Goal: Information Seeking & Learning: Learn about a topic

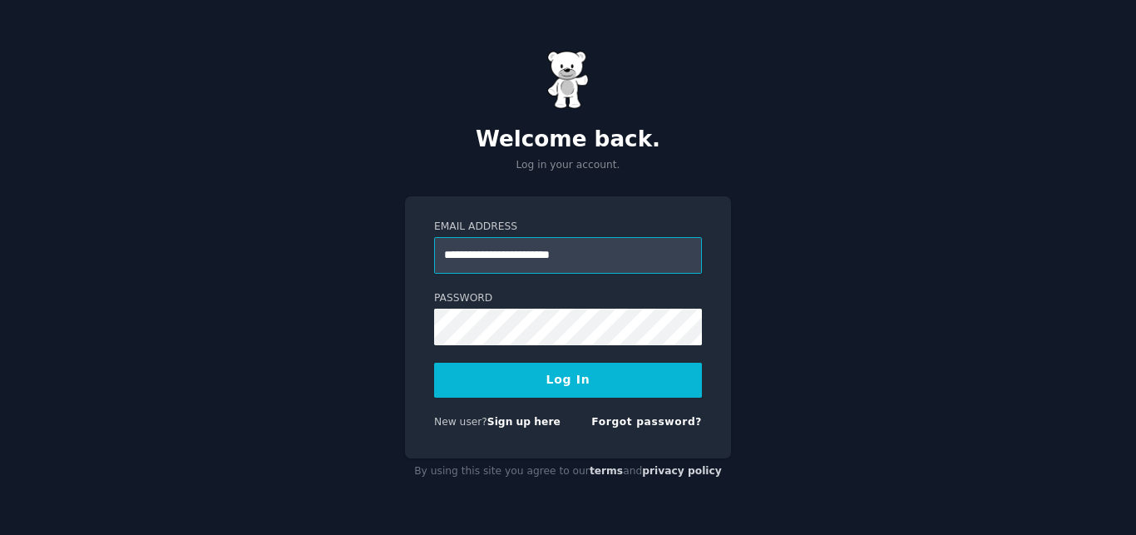
type input "**********"
click at [608, 383] on button "Log In" at bounding box center [568, 379] width 268 height 35
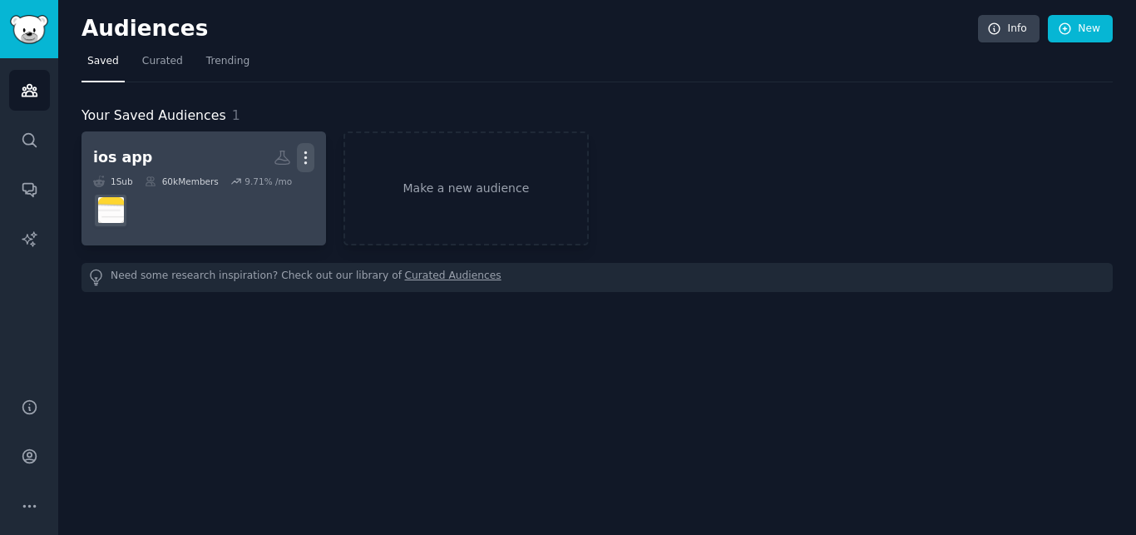
click at [303, 159] on icon "button" at bounding box center [305, 157] width 17 height 17
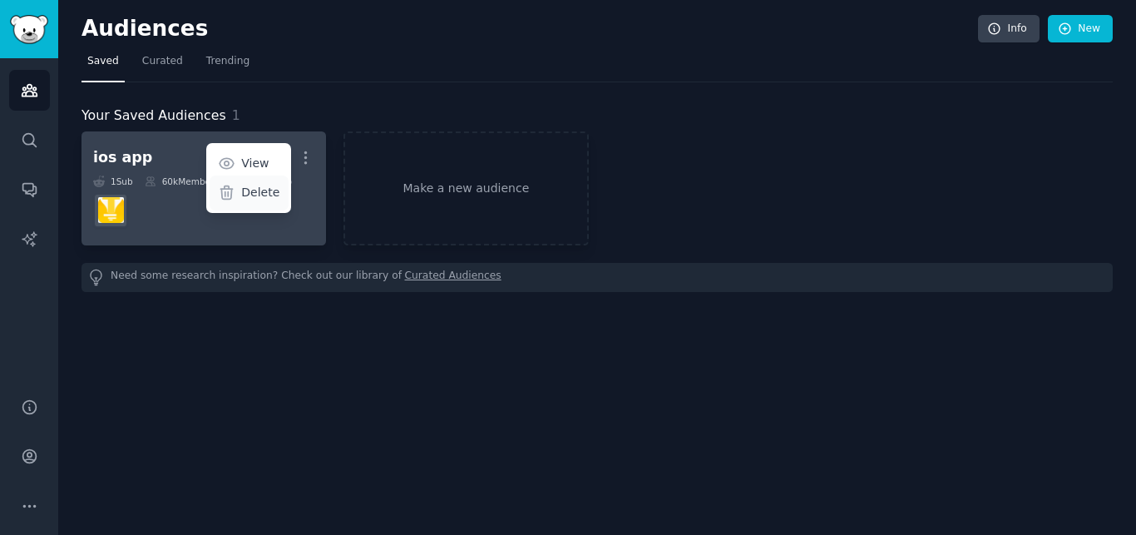
click at [275, 197] on p "Delete" at bounding box center [260, 192] width 38 height 17
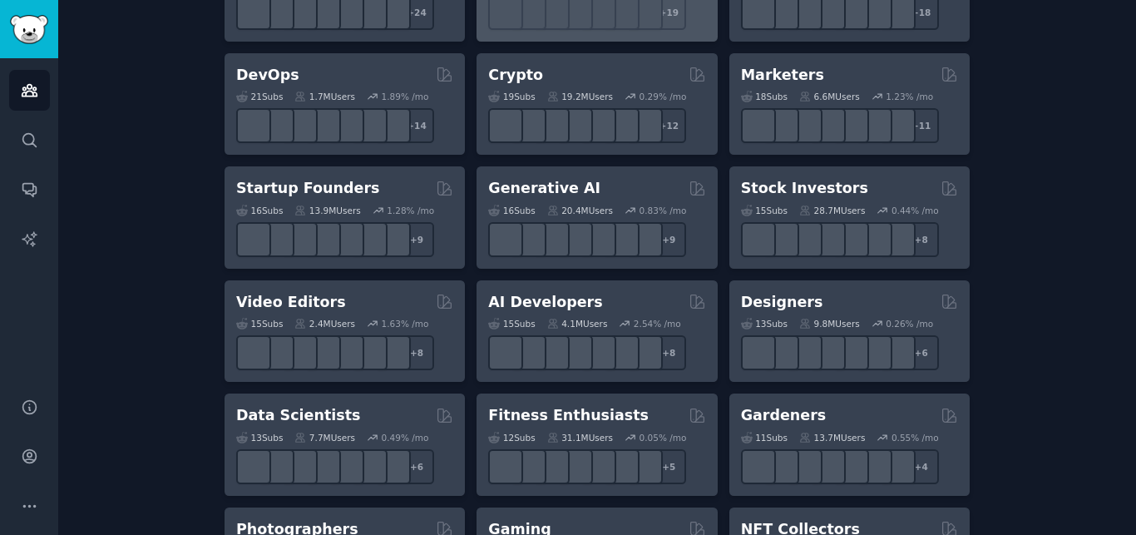
scroll to position [663, 0]
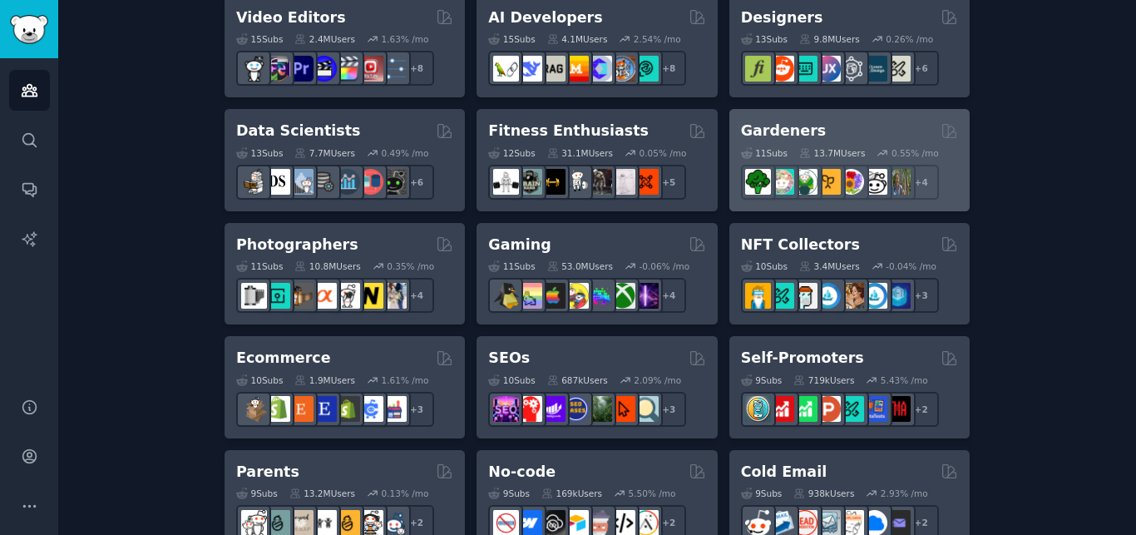
click at [801, 136] on div "Gardeners" at bounding box center [849, 131] width 217 height 21
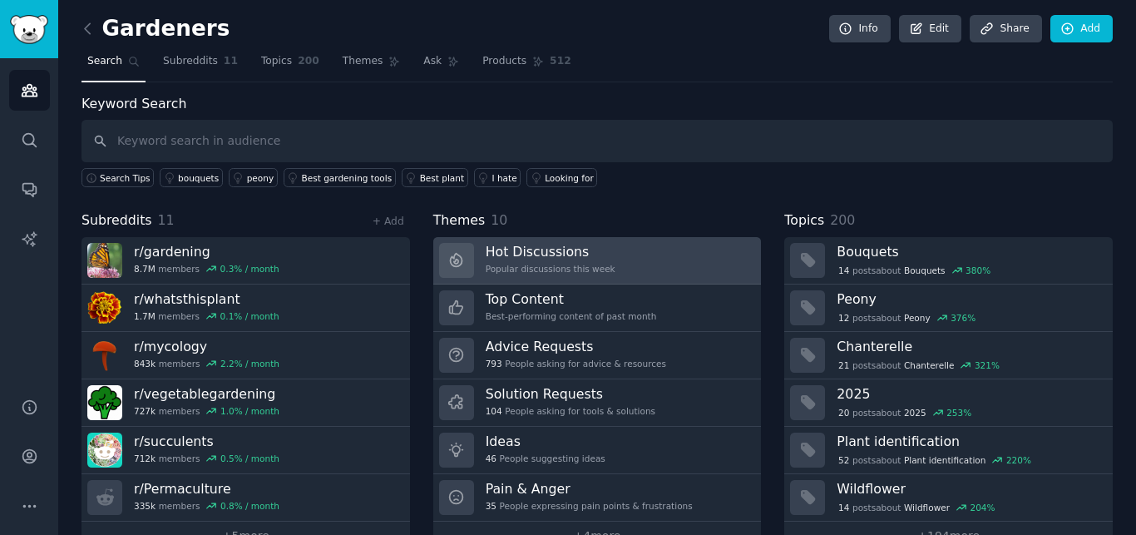
click at [553, 250] on h3 "Hot Discussions" at bounding box center [551, 251] width 130 height 17
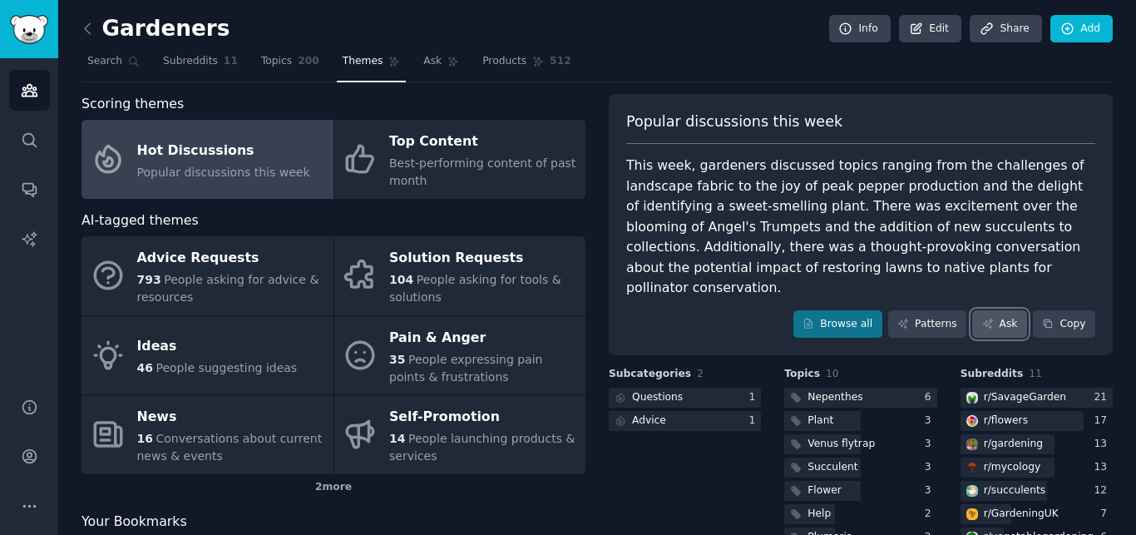
click at [983, 319] on icon at bounding box center [987, 323] width 9 height 9
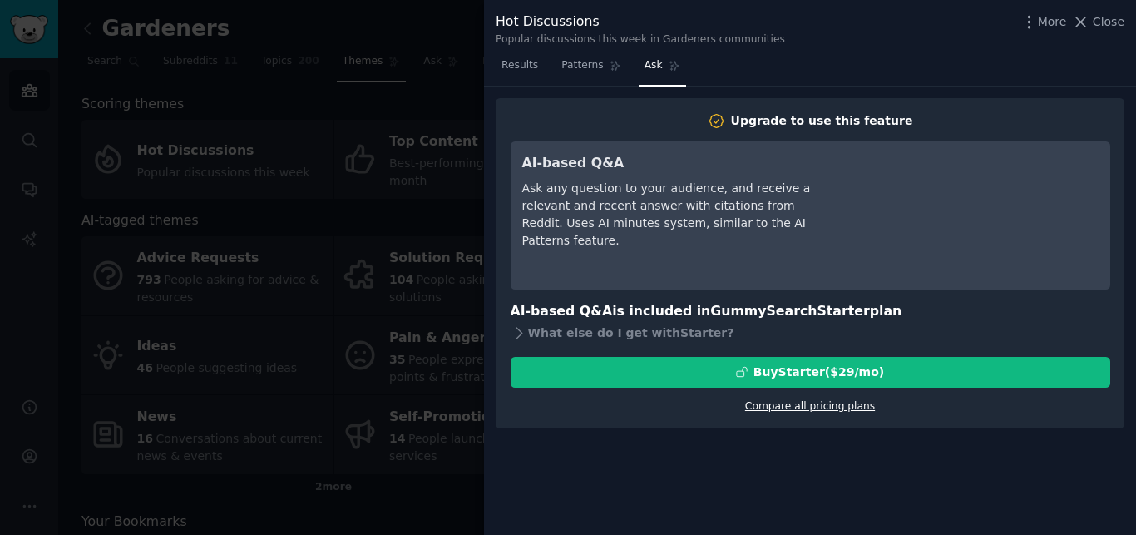
click at [792, 406] on link "Compare all pricing plans" at bounding box center [810, 406] width 130 height 12
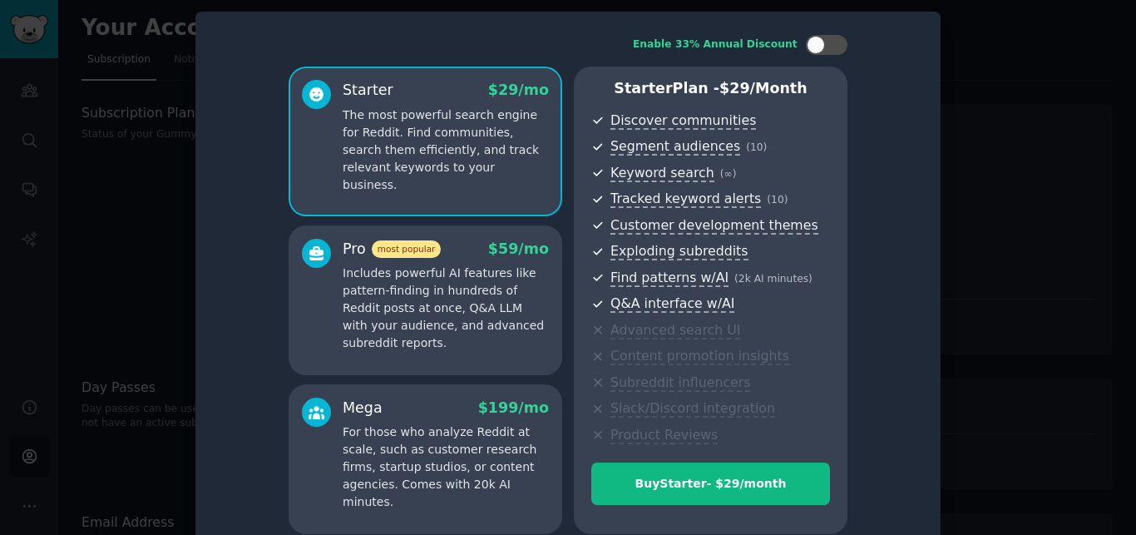
click at [471, 302] on p "Includes powerful AI features like pattern-finding in hundreds of Reddit posts …" at bounding box center [446, 307] width 206 height 87
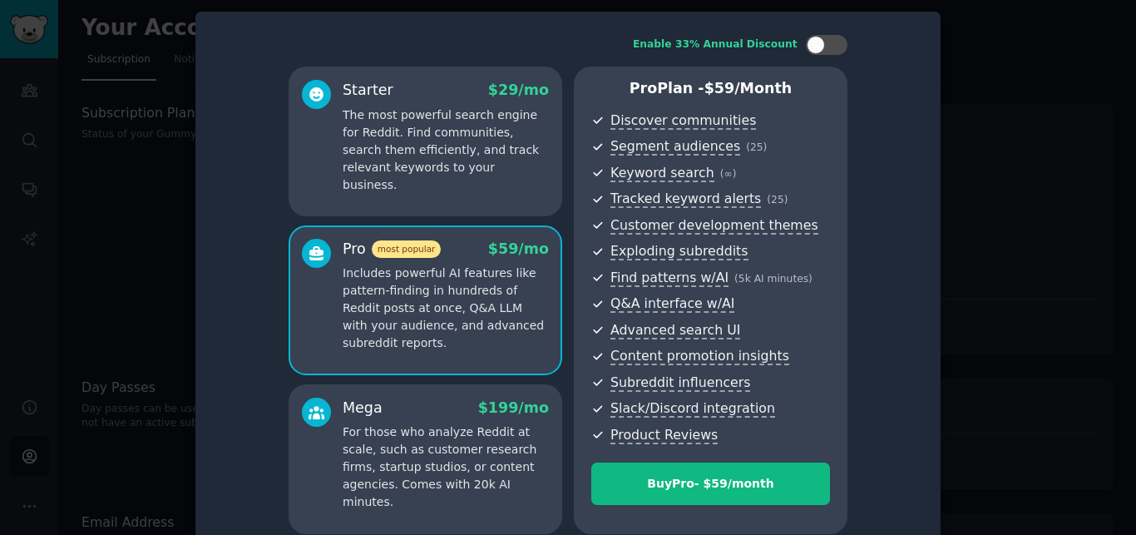
click at [458, 427] on p "For those who analyze Reddit at scale, such as customer research firms, startup…" at bounding box center [446, 466] width 206 height 87
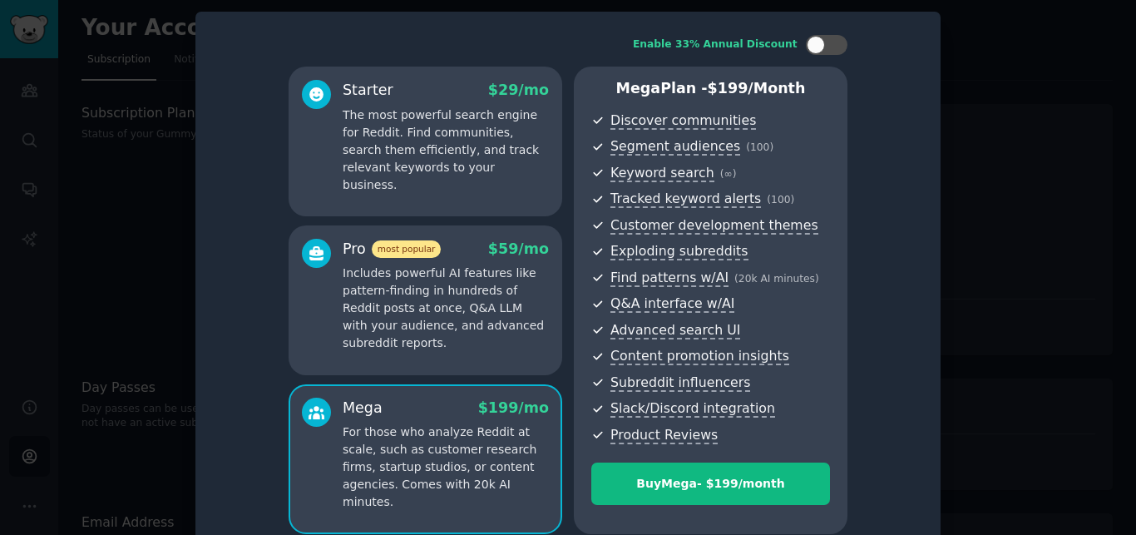
click at [434, 316] on p "Includes powerful AI features like pattern-finding in hundreds of Reddit posts …" at bounding box center [446, 307] width 206 height 87
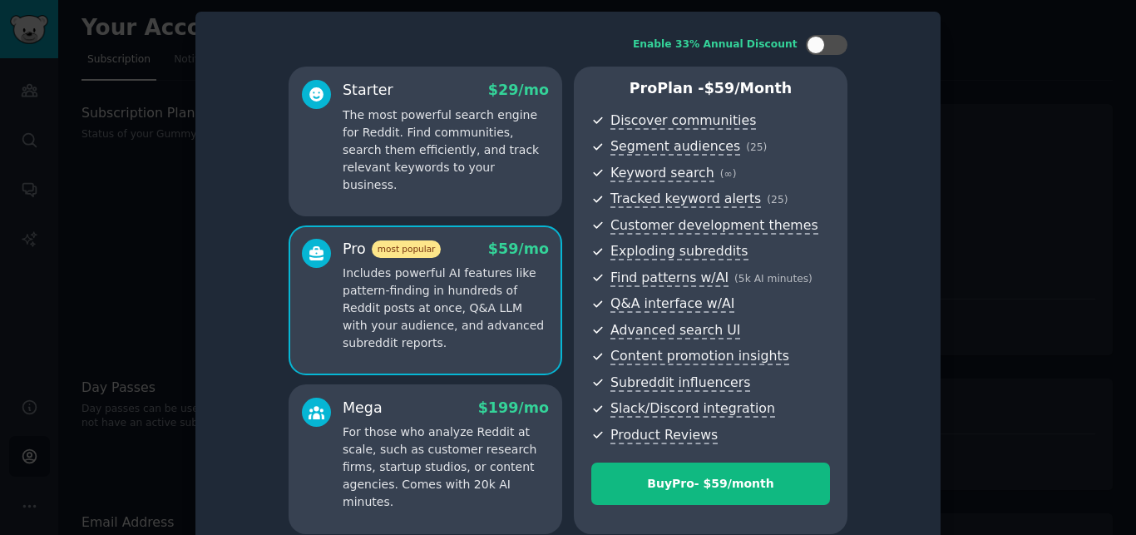
click at [420, 157] on p "The most powerful search engine for Reddit. Find communities, search them effic…" at bounding box center [446, 149] width 206 height 87
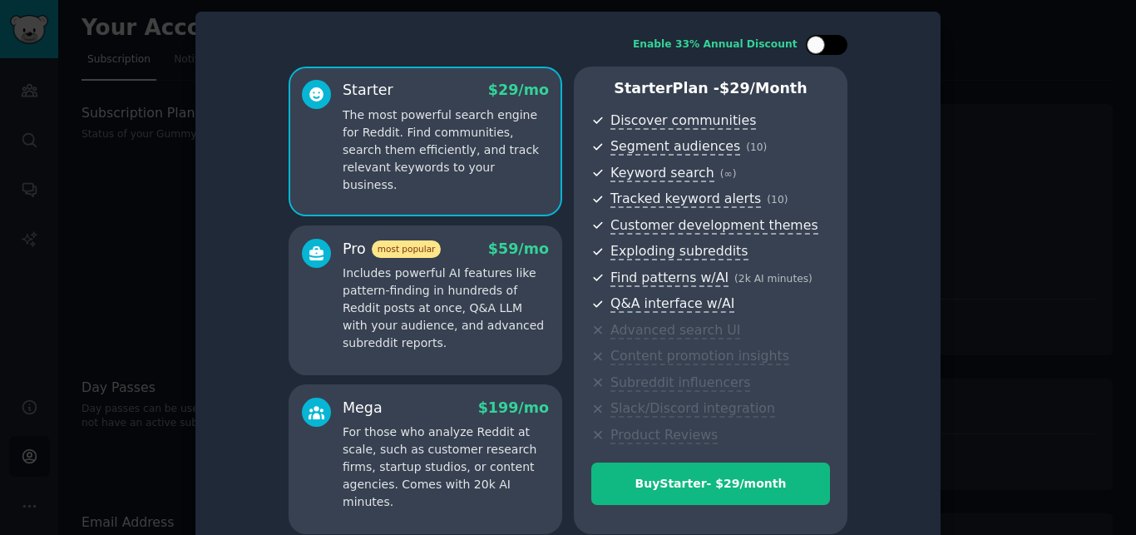
click at [836, 42] on div at bounding box center [827, 45] width 42 height 20
checkbox input "true"
click at [937, 68] on div at bounding box center [568, 267] width 1136 height 535
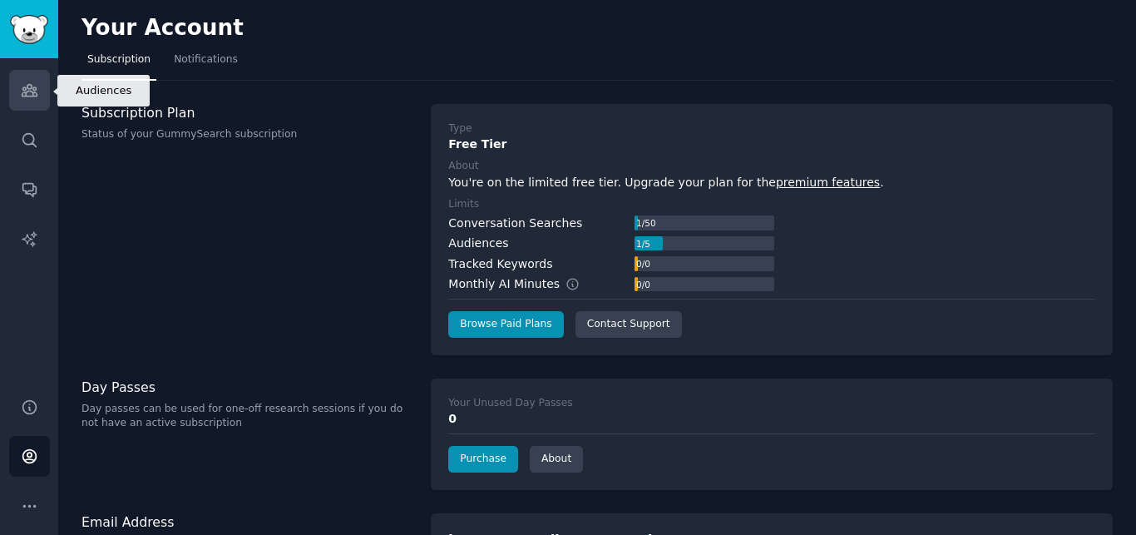
click at [30, 86] on icon "Sidebar" at bounding box center [29, 89] width 17 height 17
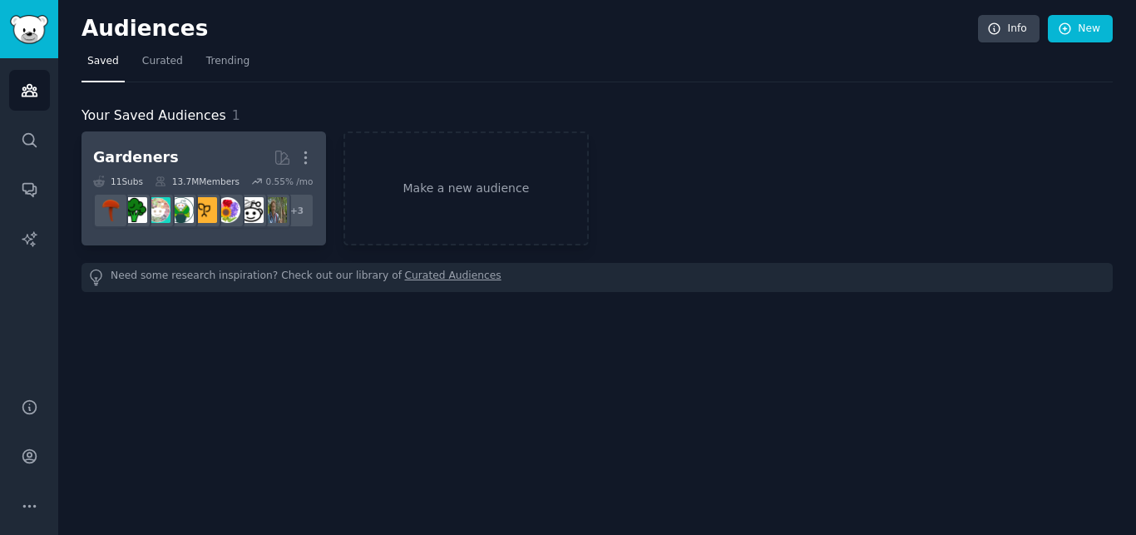
click at [194, 159] on h2 "Gardeners More" at bounding box center [203, 157] width 221 height 29
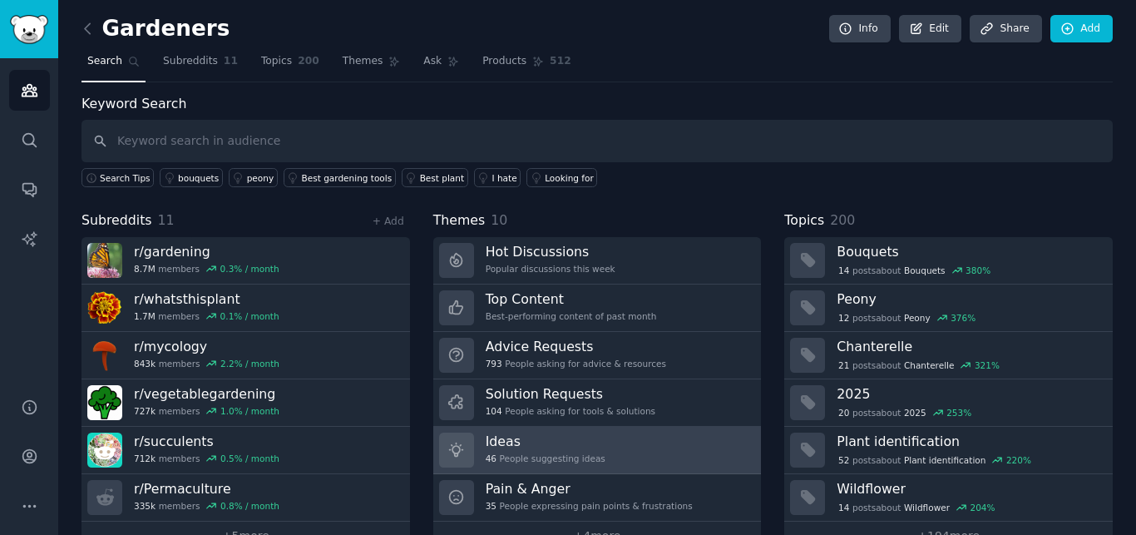
scroll to position [39, 0]
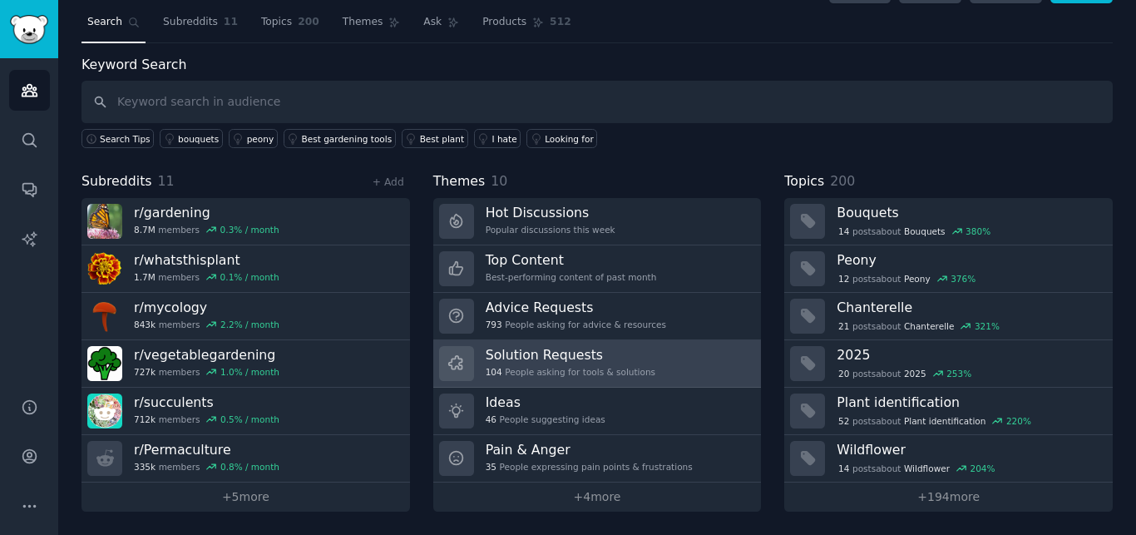
click at [563, 352] on h3 "Solution Requests" at bounding box center [571, 354] width 170 height 17
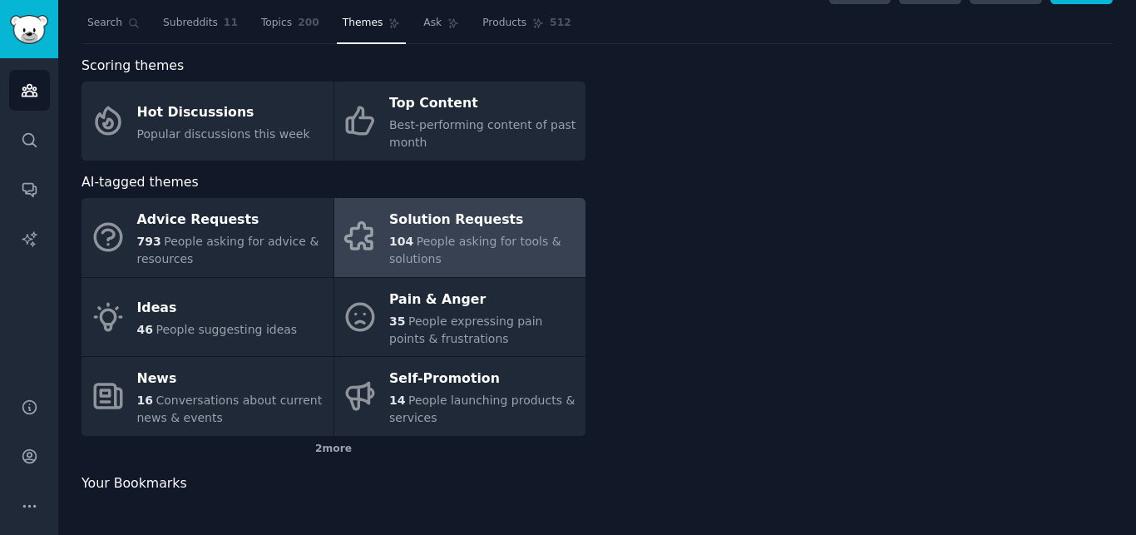
scroll to position [38, 0]
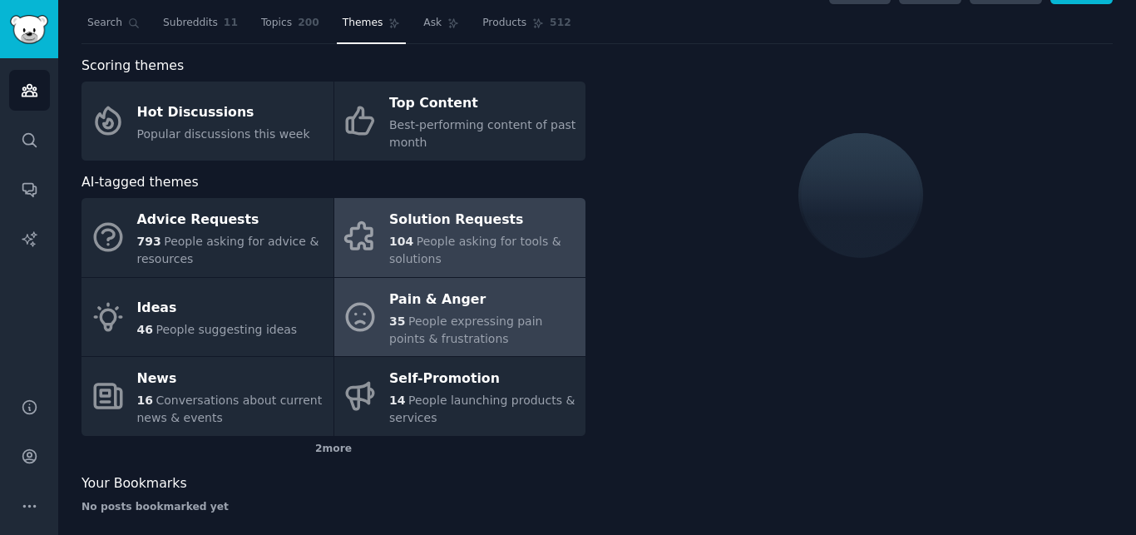
click at [487, 315] on span "People expressing pain points & frustrations" at bounding box center [465, 329] width 153 height 31
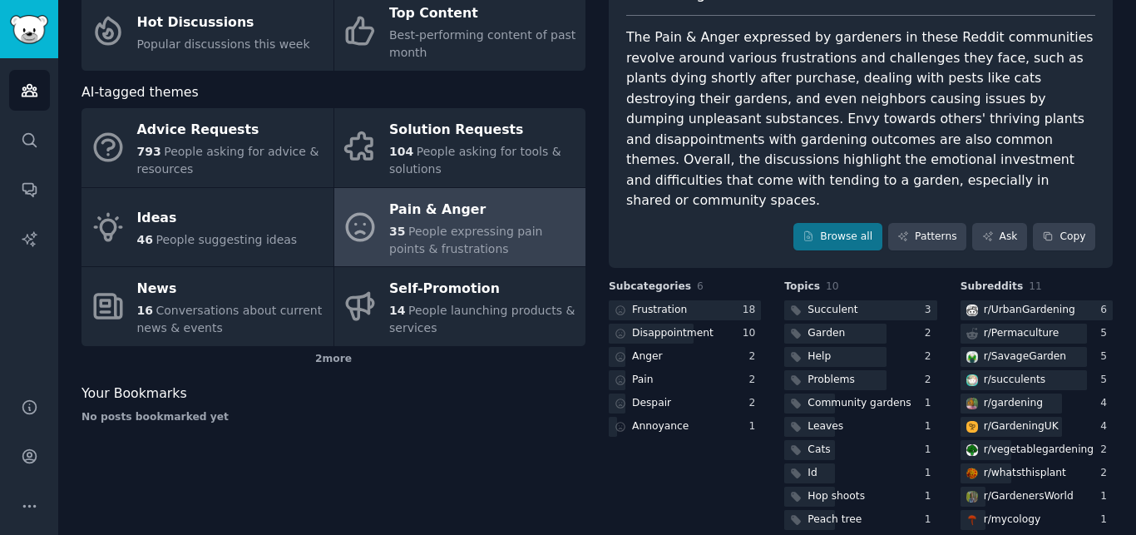
scroll to position [129, 0]
click at [872, 369] on div at bounding box center [834, 379] width 101 height 21
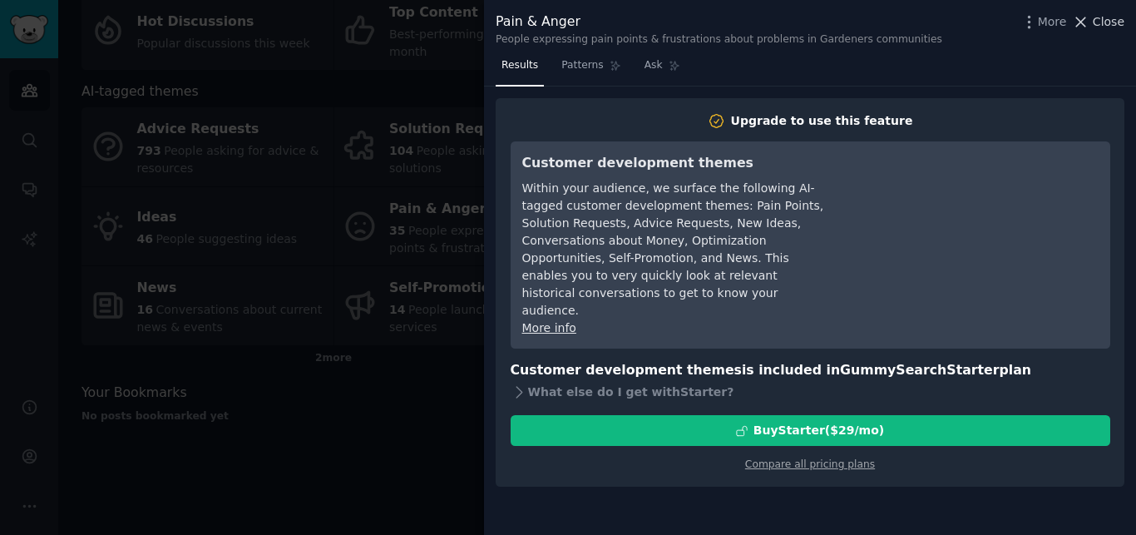
click at [1109, 15] on span "Close" at bounding box center [1108, 21] width 32 height 17
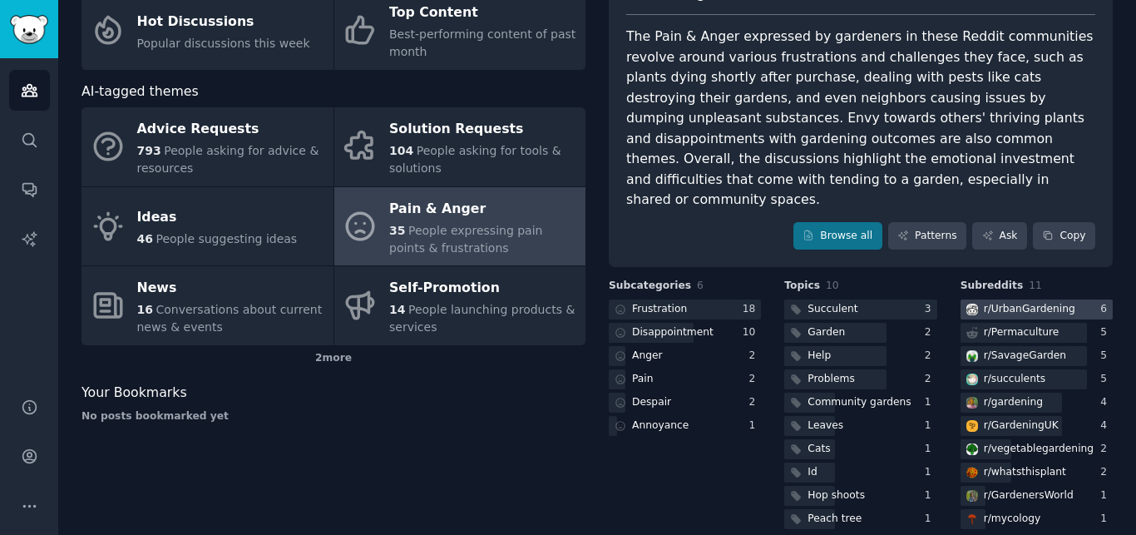
click at [998, 302] on div "r/ UrbanGardening" at bounding box center [1028, 309] width 91 height 15
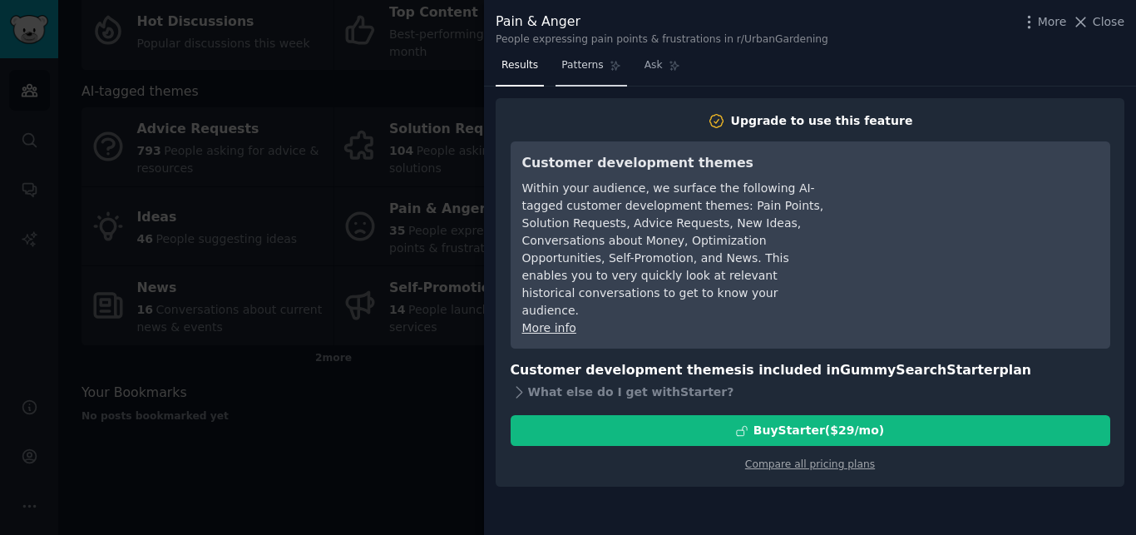
click at [584, 71] on span "Patterns" at bounding box center [582, 65] width 42 height 15
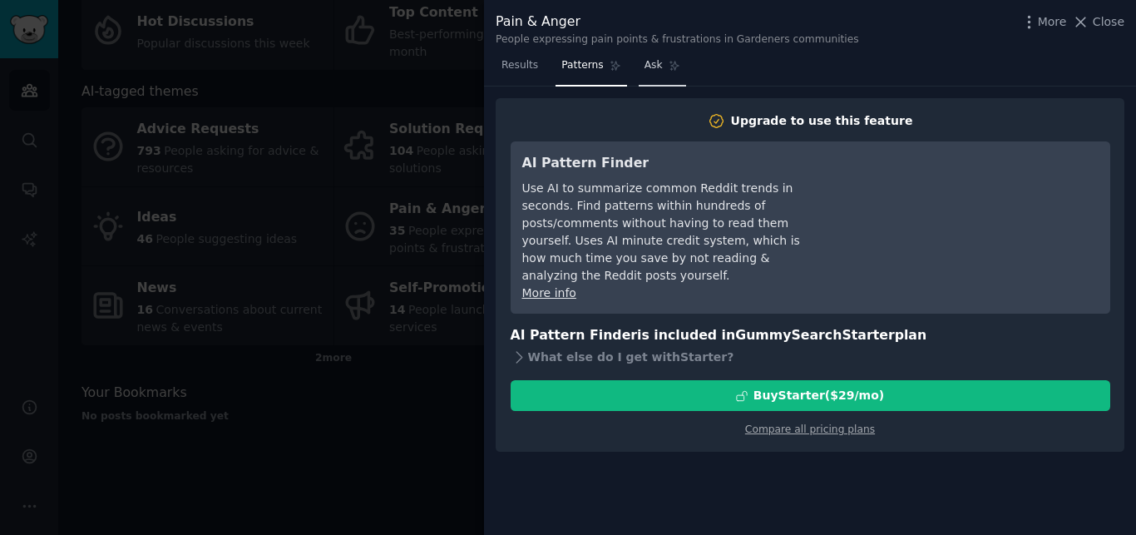
click at [646, 63] on span "Ask" at bounding box center [653, 65] width 18 height 15
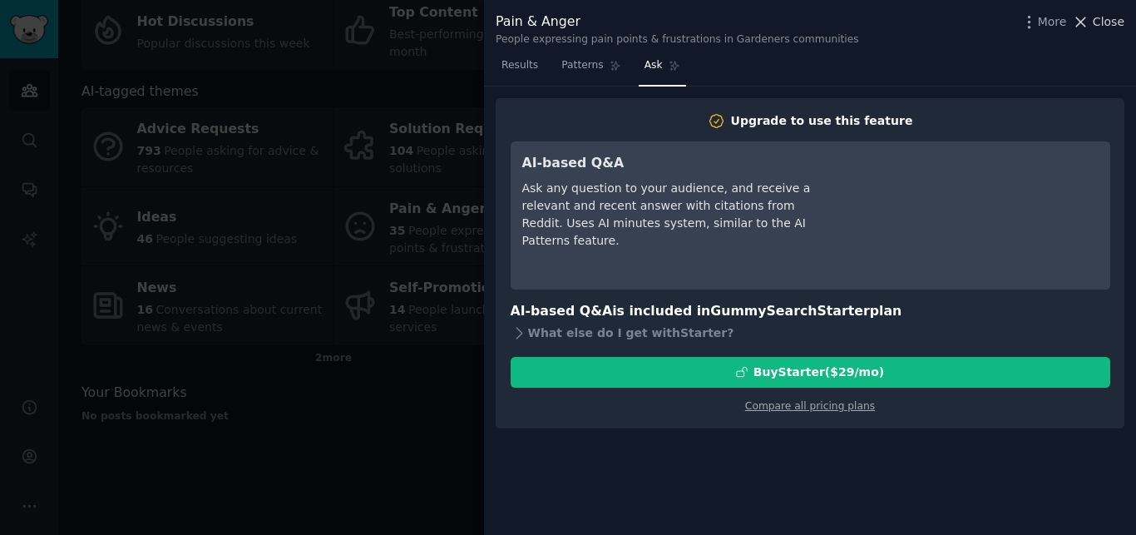
click at [1105, 20] on span "Close" at bounding box center [1108, 21] width 32 height 17
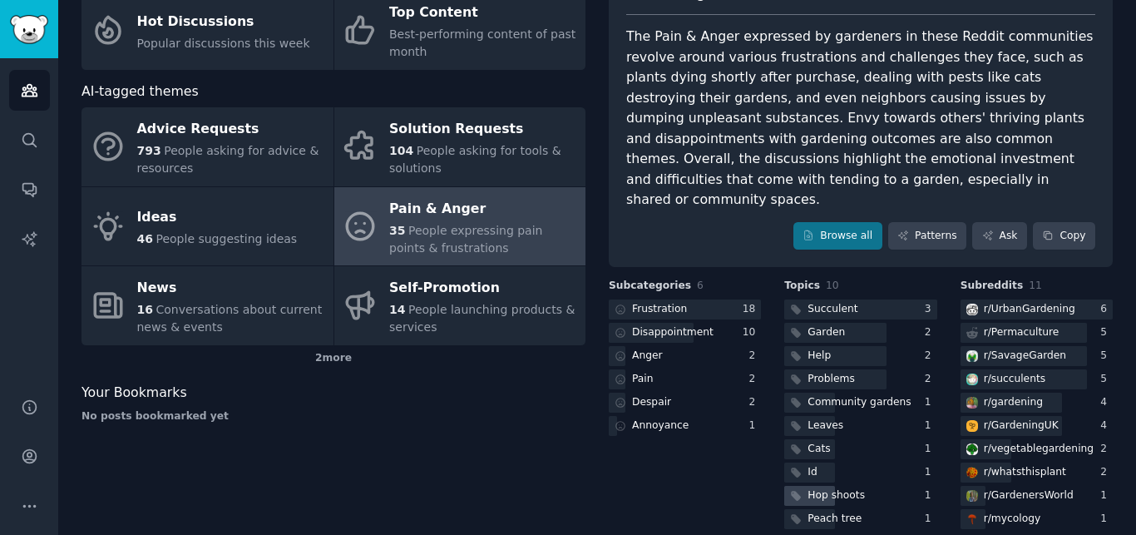
click at [831, 488] on div "Hop shoots" at bounding box center [835, 495] width 57 height 15
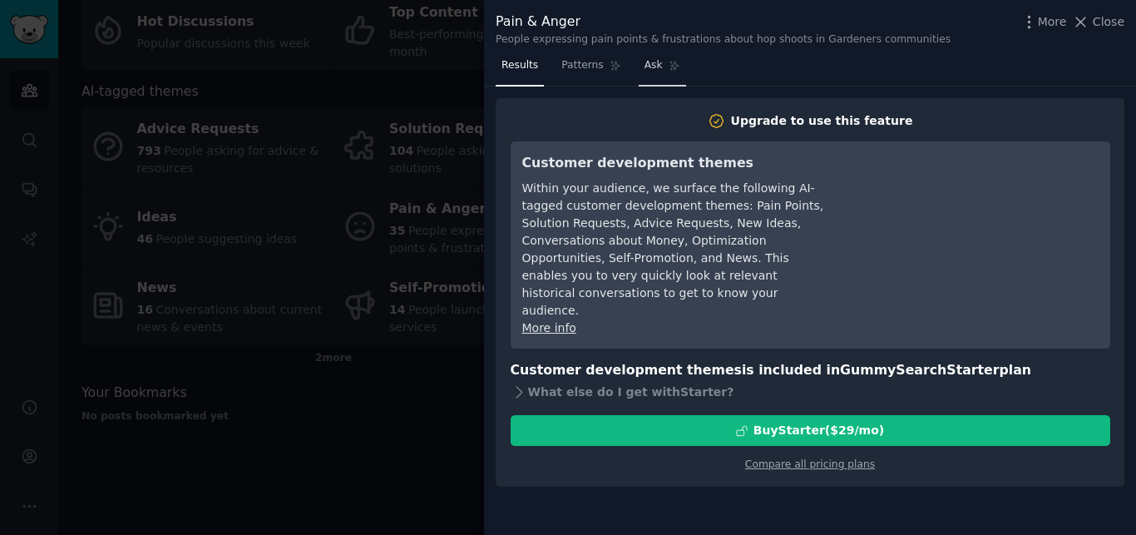
click at [649, 71] on link "Ask" at bounding box center [661, 69] width 47 height 34
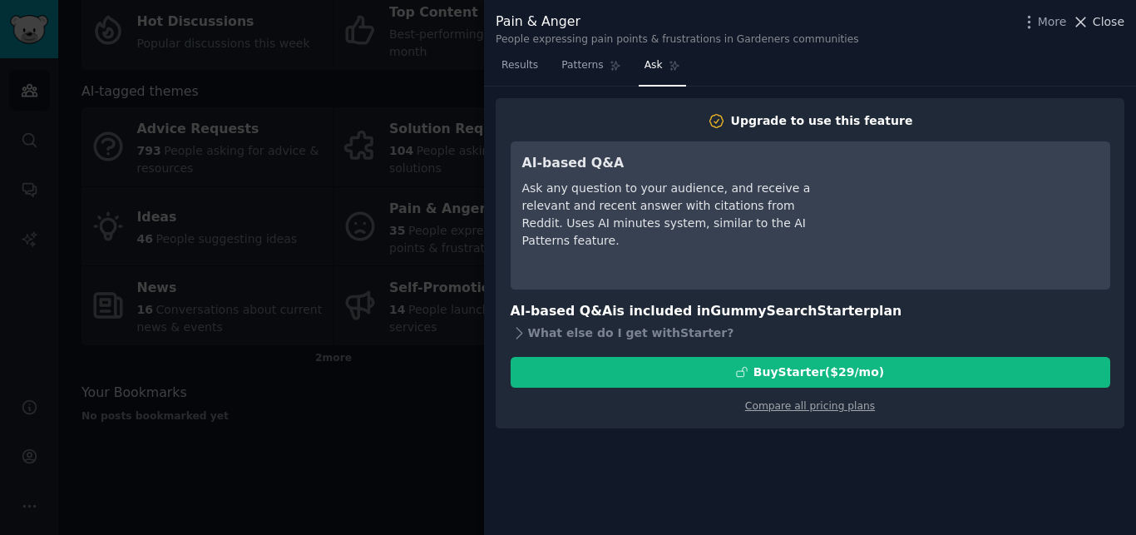
click at [1101, 24] on span "Close" at bounding box center [1108, 21] width 32 height 17
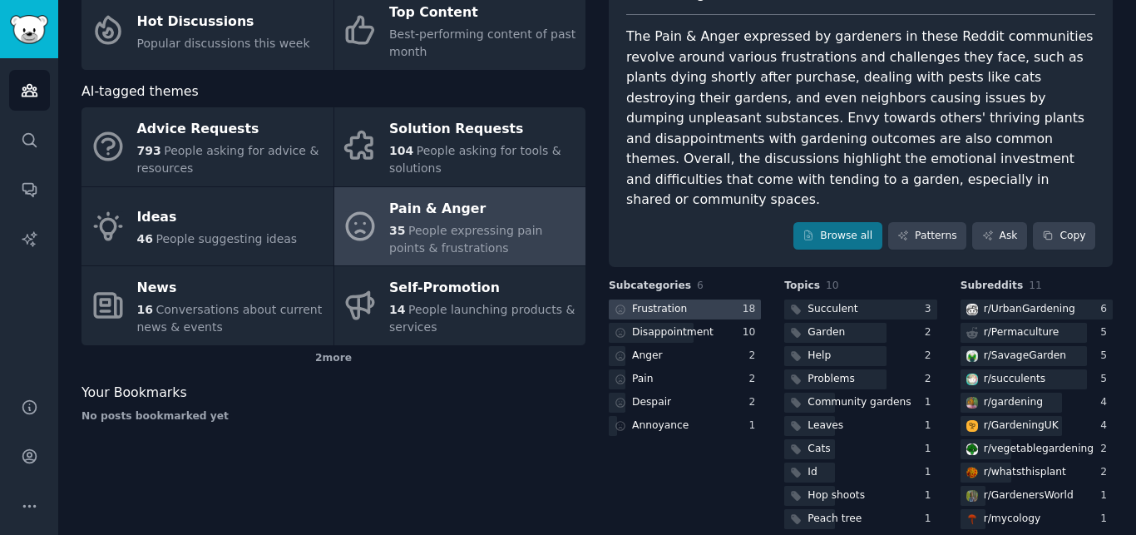
click at [669, 302] on div "Frustration" at bounding box center [659, 309] width 55 height 15
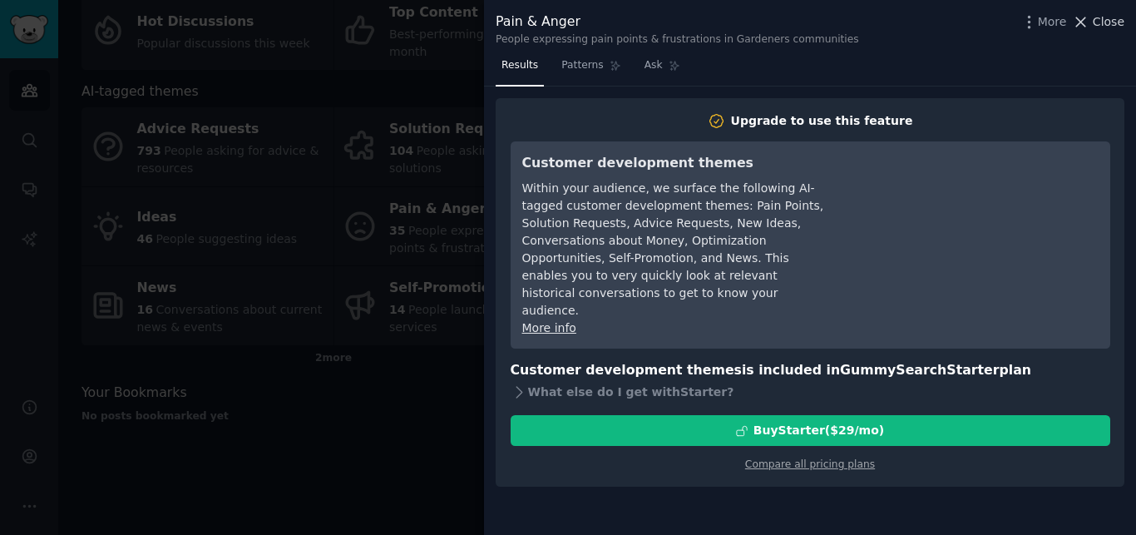
click at [1123, 17] on span "Close" at bounding box center [1108, 21] width 32 height 17
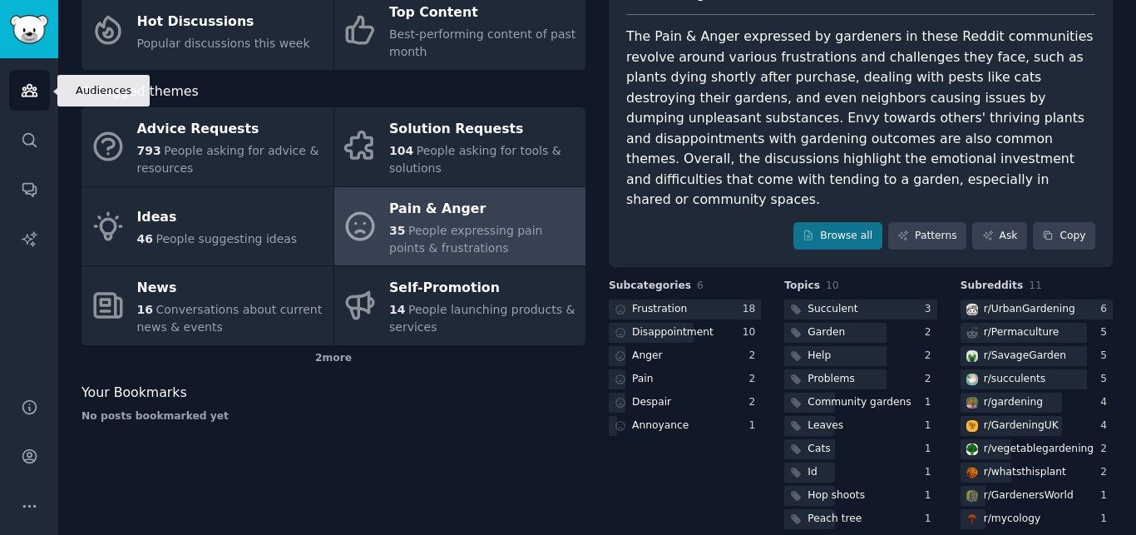
click at [35, 98] on icon "Sidebar" at bounding box center [29, 89] width 17 height 17
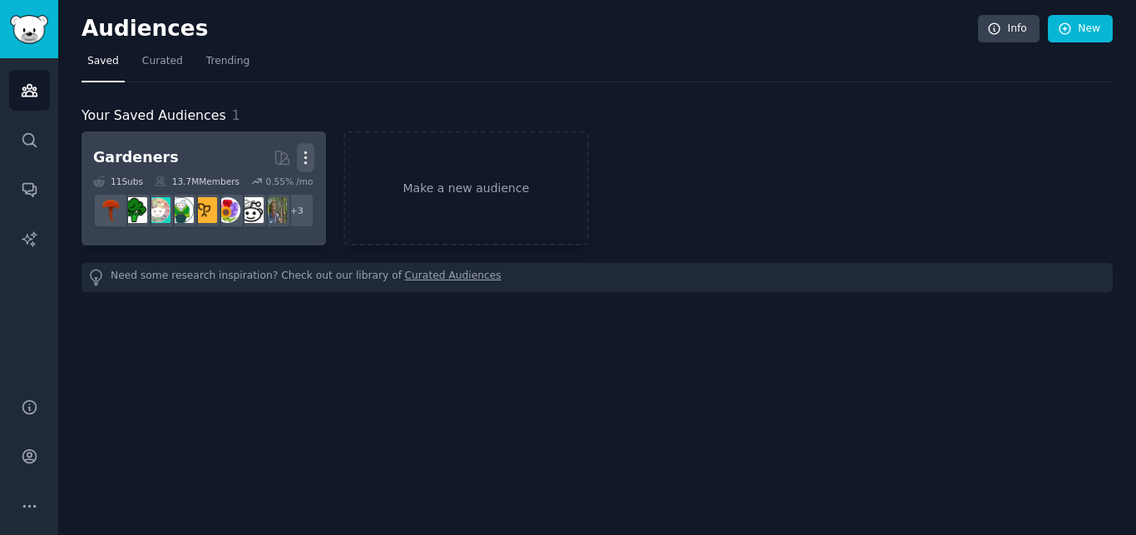
click at [302, 152] on icon "button" at bounding box center [305, 157] width 17 height 17
click at [270, 197] on p "Delete" at bounding box center [260, 192] width 38 height 17
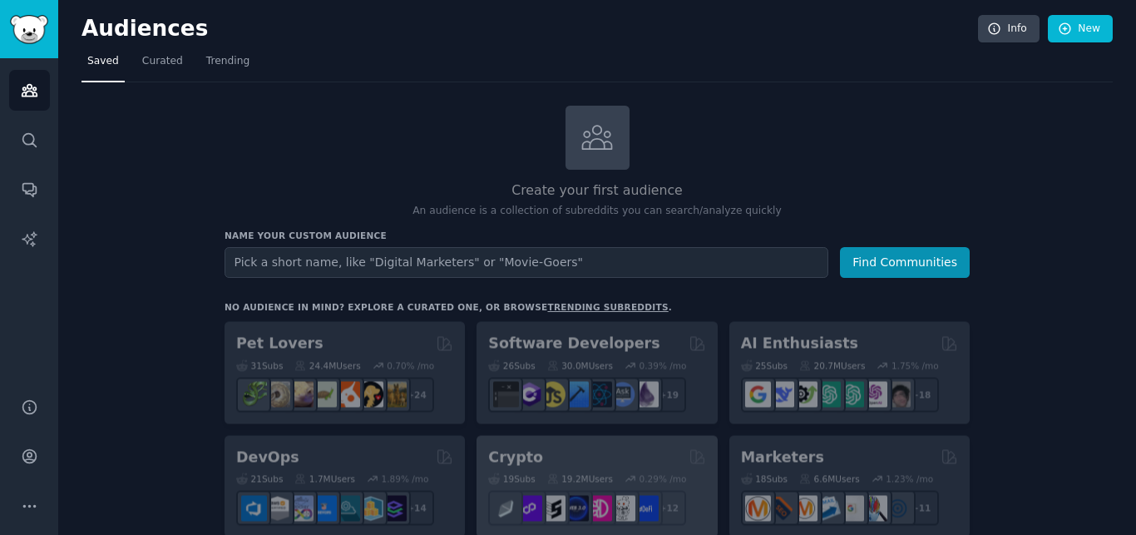
scroll to position [86, 0]
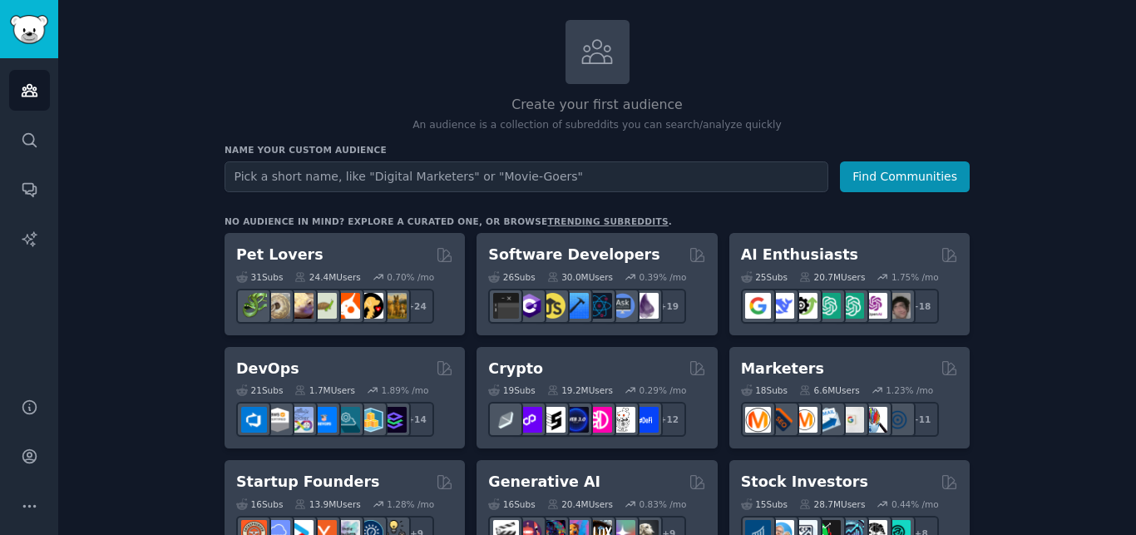
click at [548, 219] on link "trending subreddits" at bounding box center [607, 221] width 121 height 10
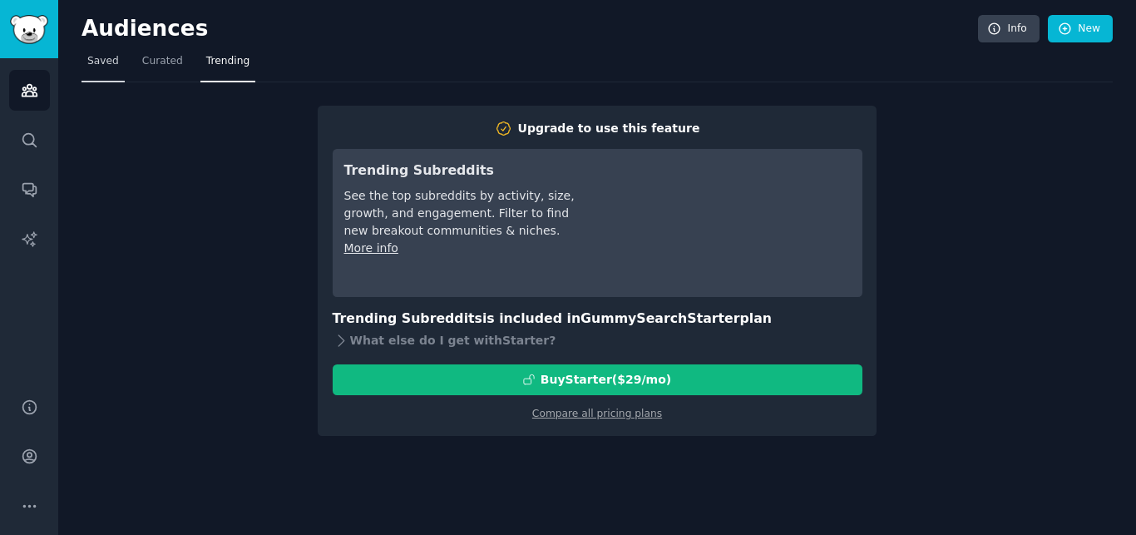
click at [110, 71] on link "Saved" at bounding box center [102, 65] width 43 height 34
